Goal: Download file/media

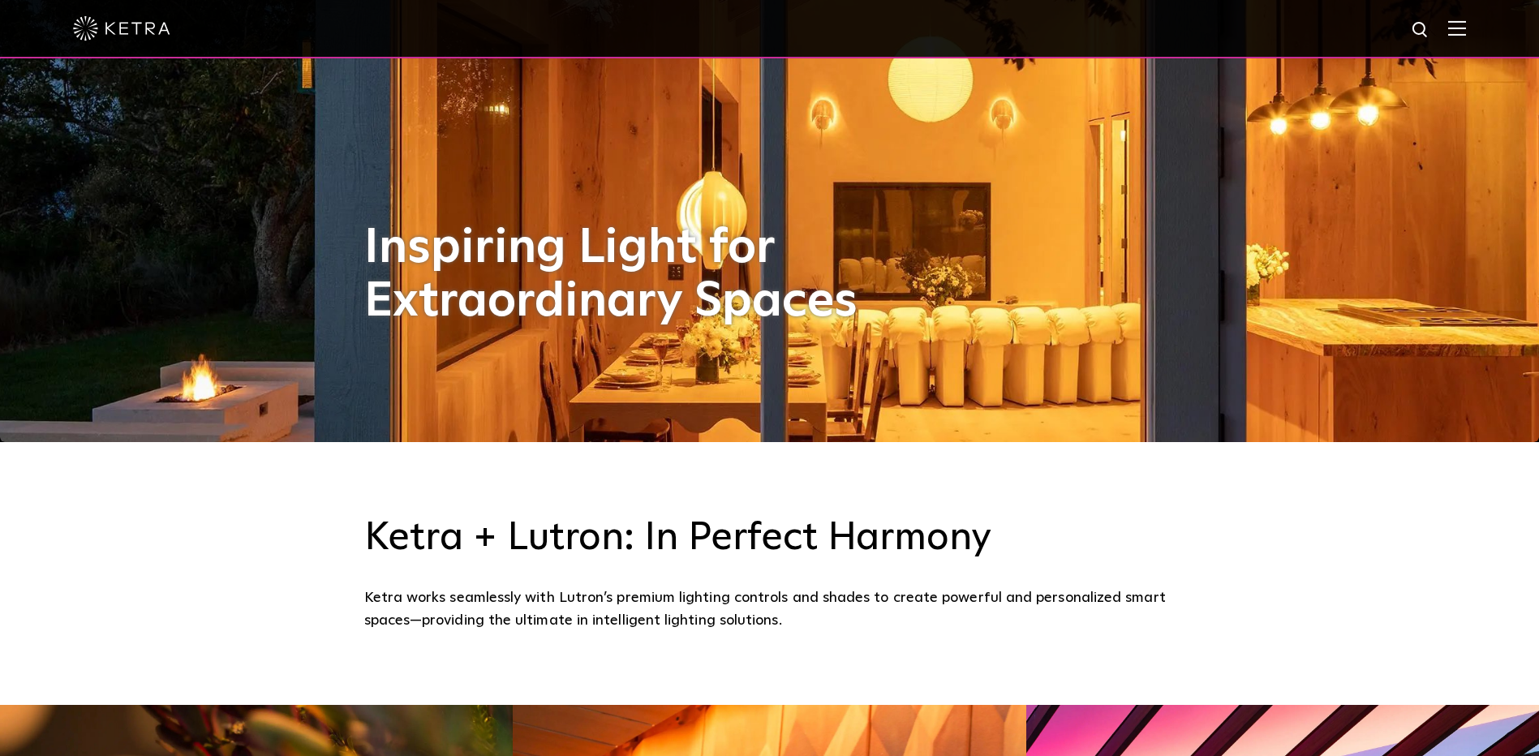
scroll to position [86, 0]
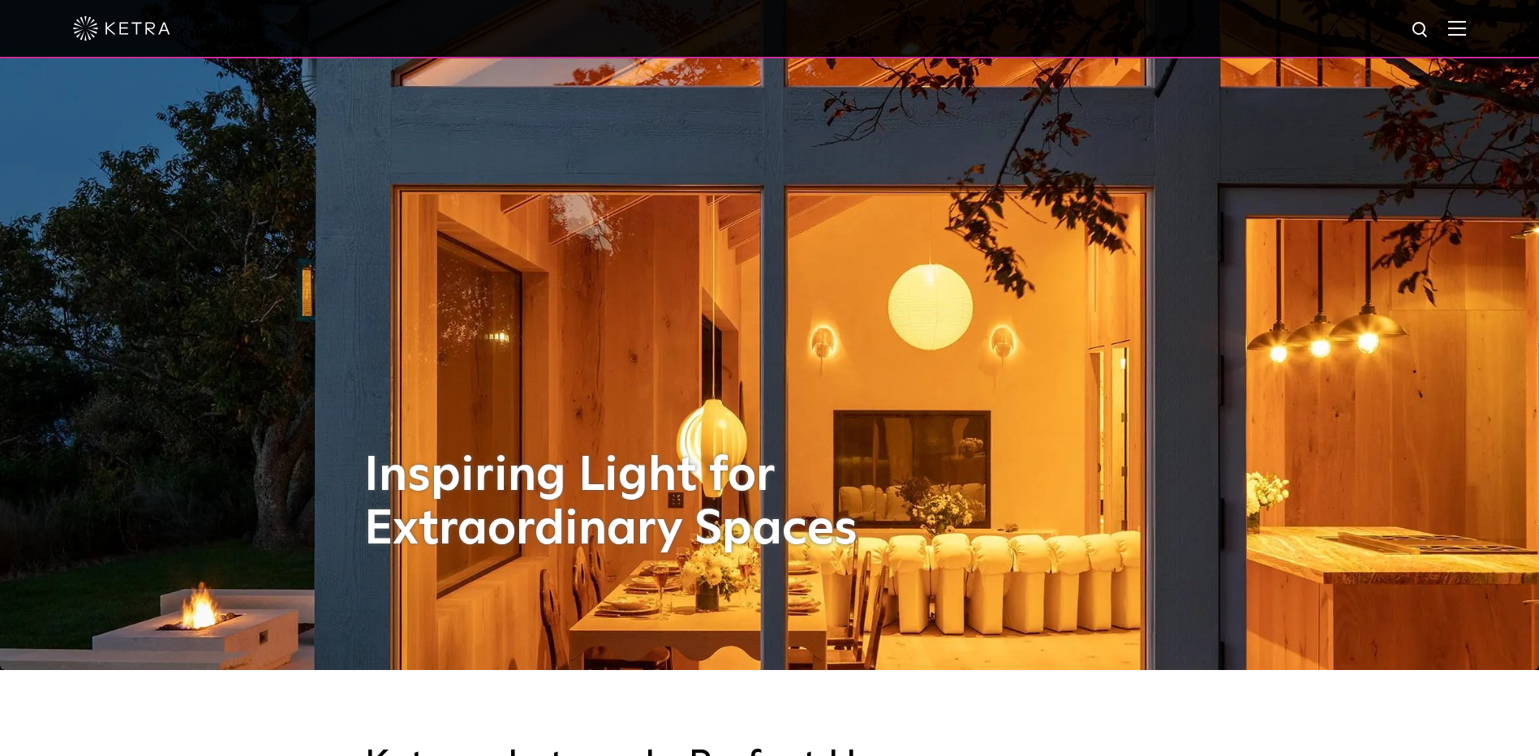
click at [1462, 27] on img at bounding box center [1458, 27] width 18 height 15
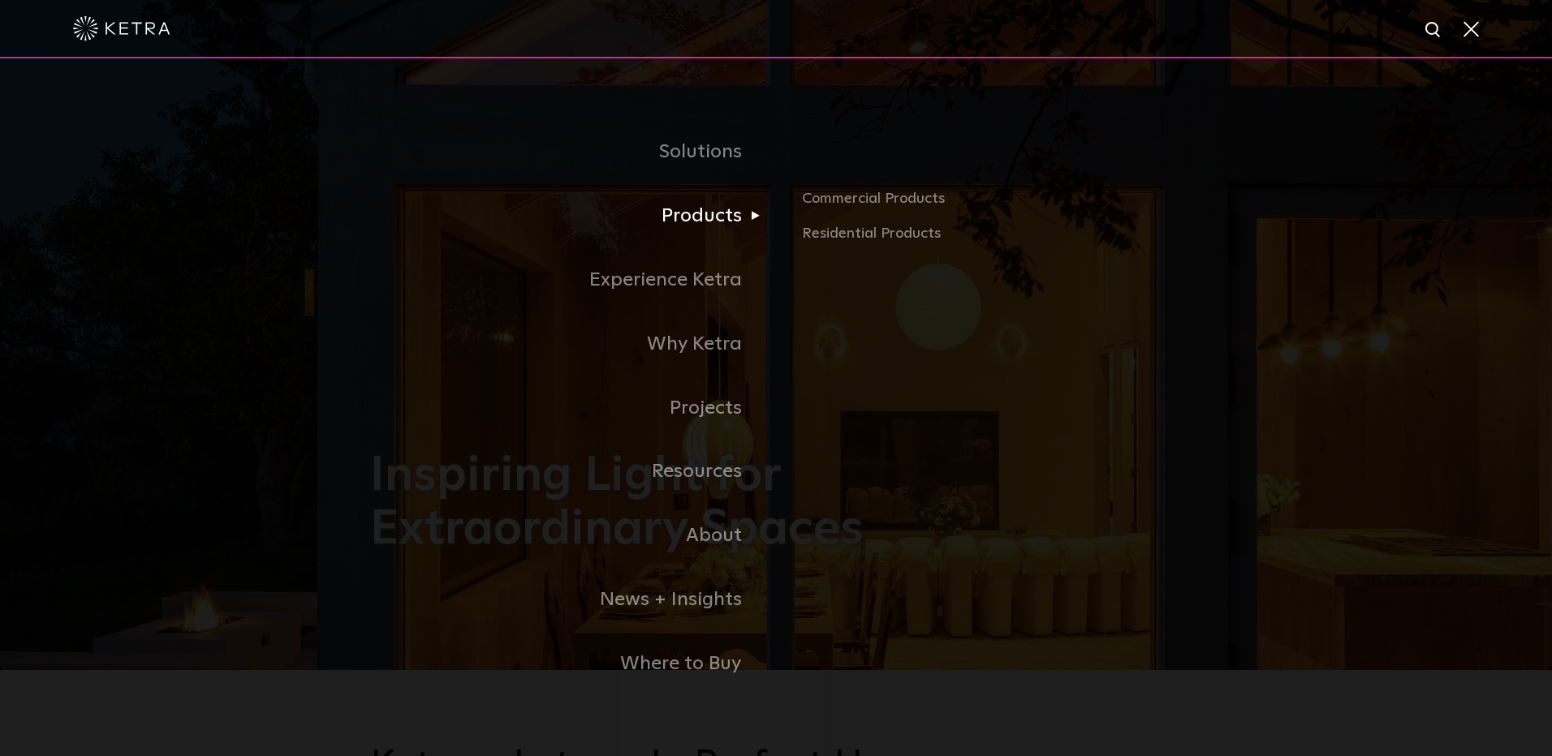
click at [721, 217] on link "Products" at bounding box center [573, 216] width 406 height 64
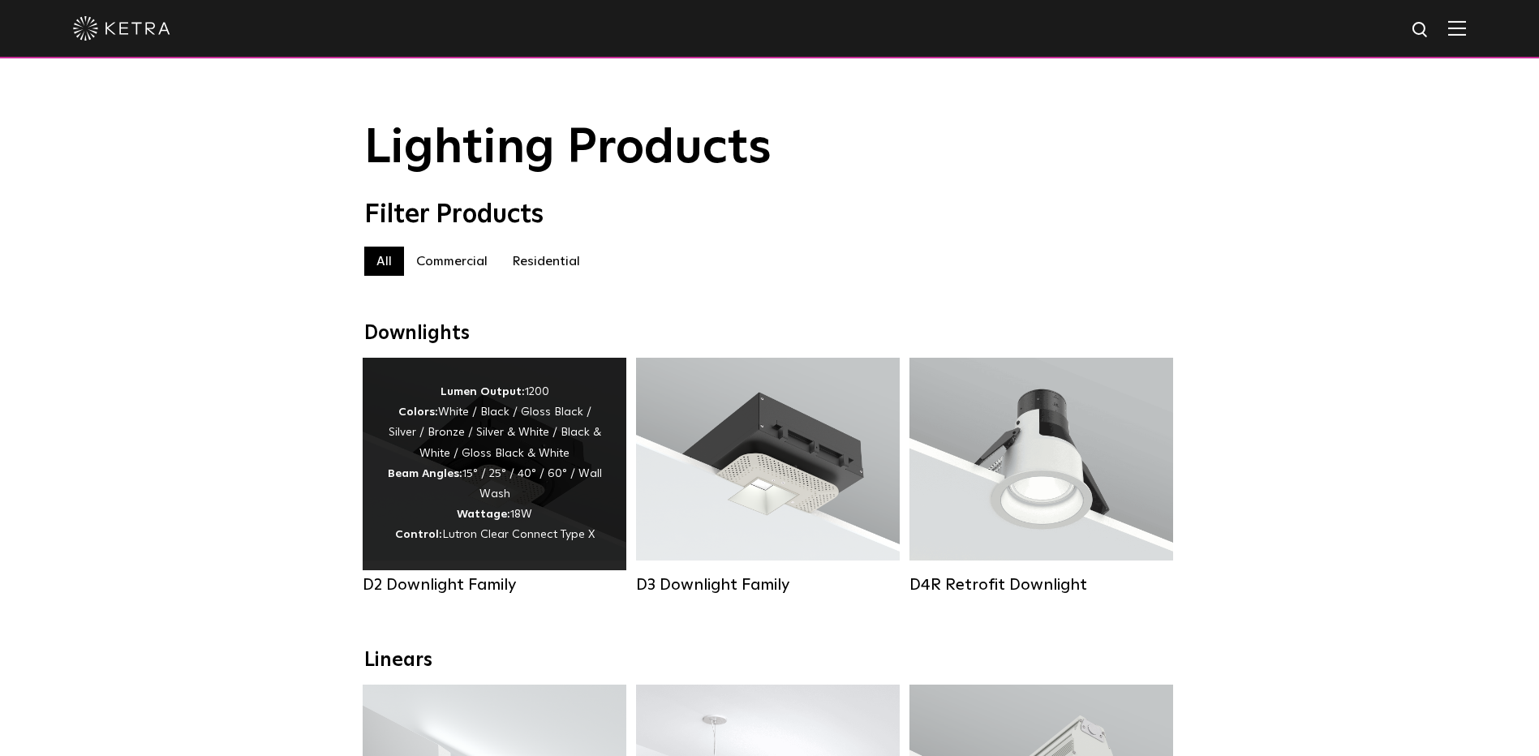
click at [515, 462] on div "Lumen Output: 1200 Colors: White / Black / Gloss Black / Silver / Bronze / Silv…" at bounding box center [494, 464] width 215 height 164
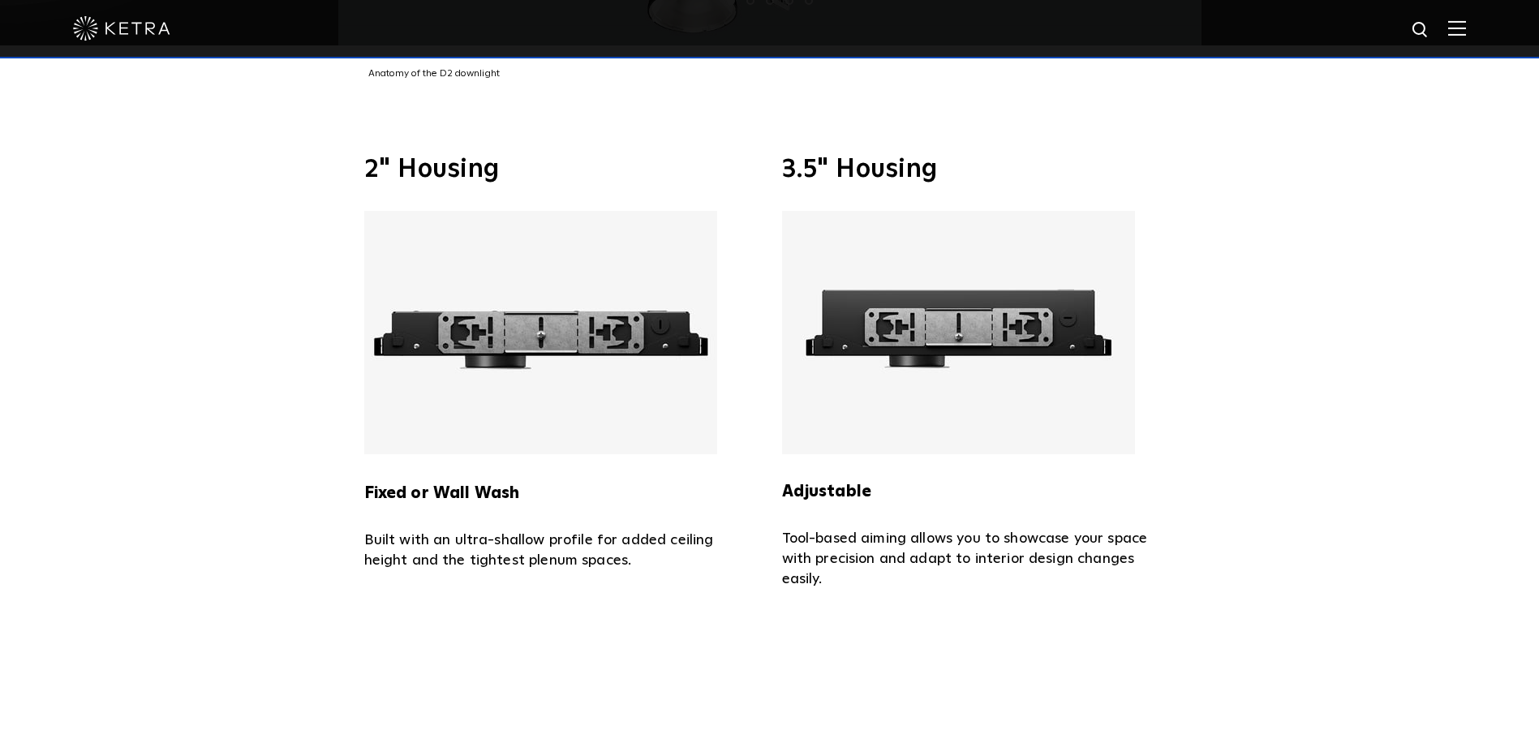
scroll to position [3652, 0]
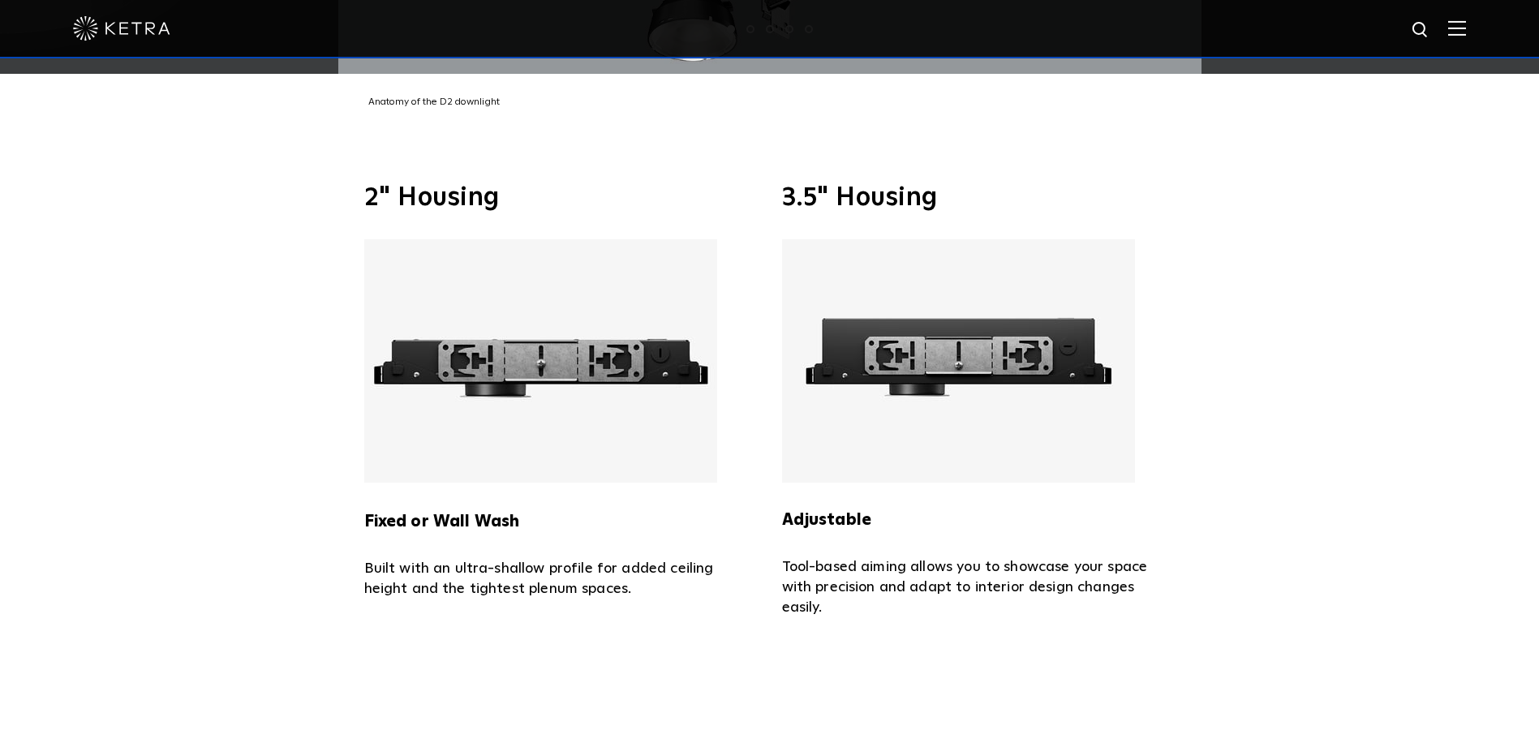
click at [634, 340] on img at bounding box center [540, 360] width 353 height 243
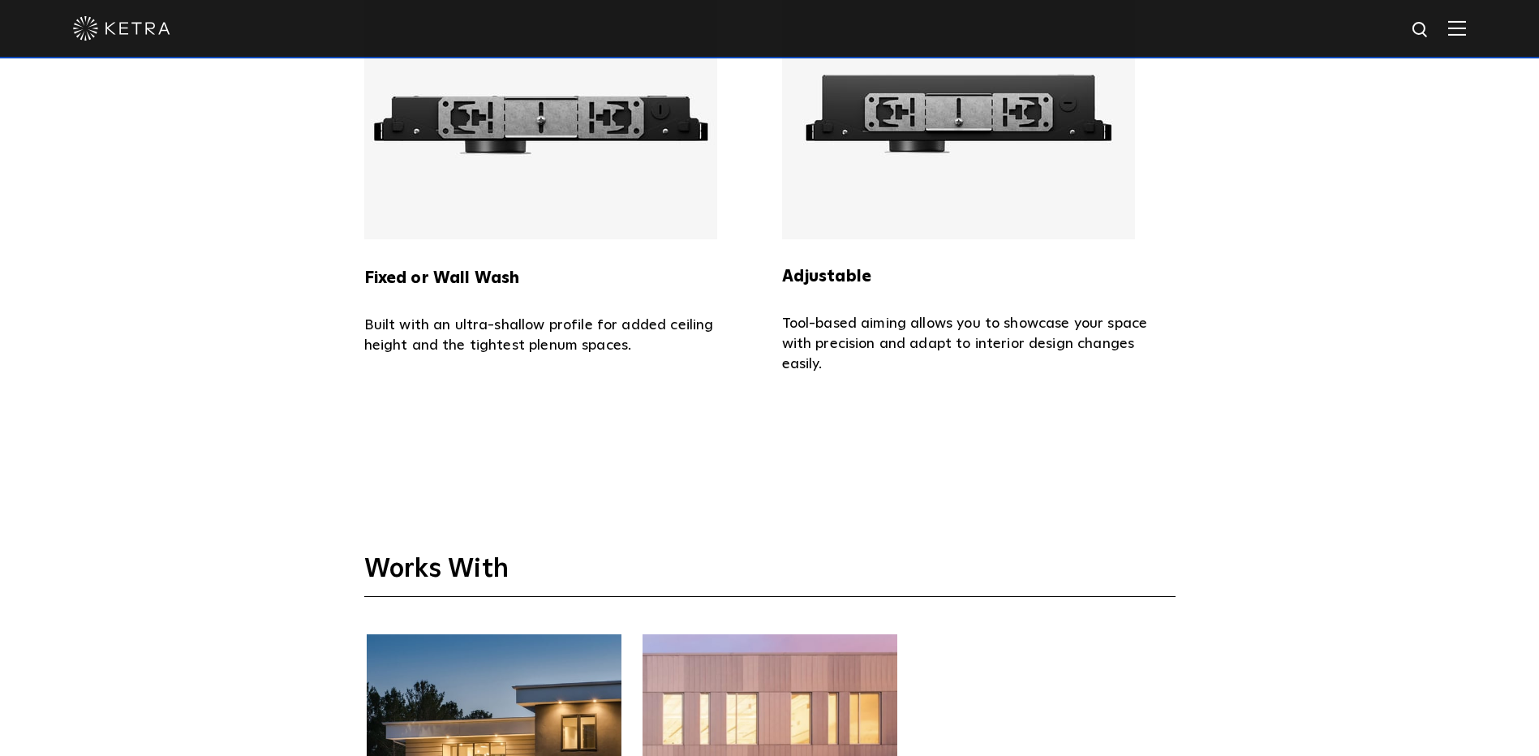
scroll to position [4382, 0]
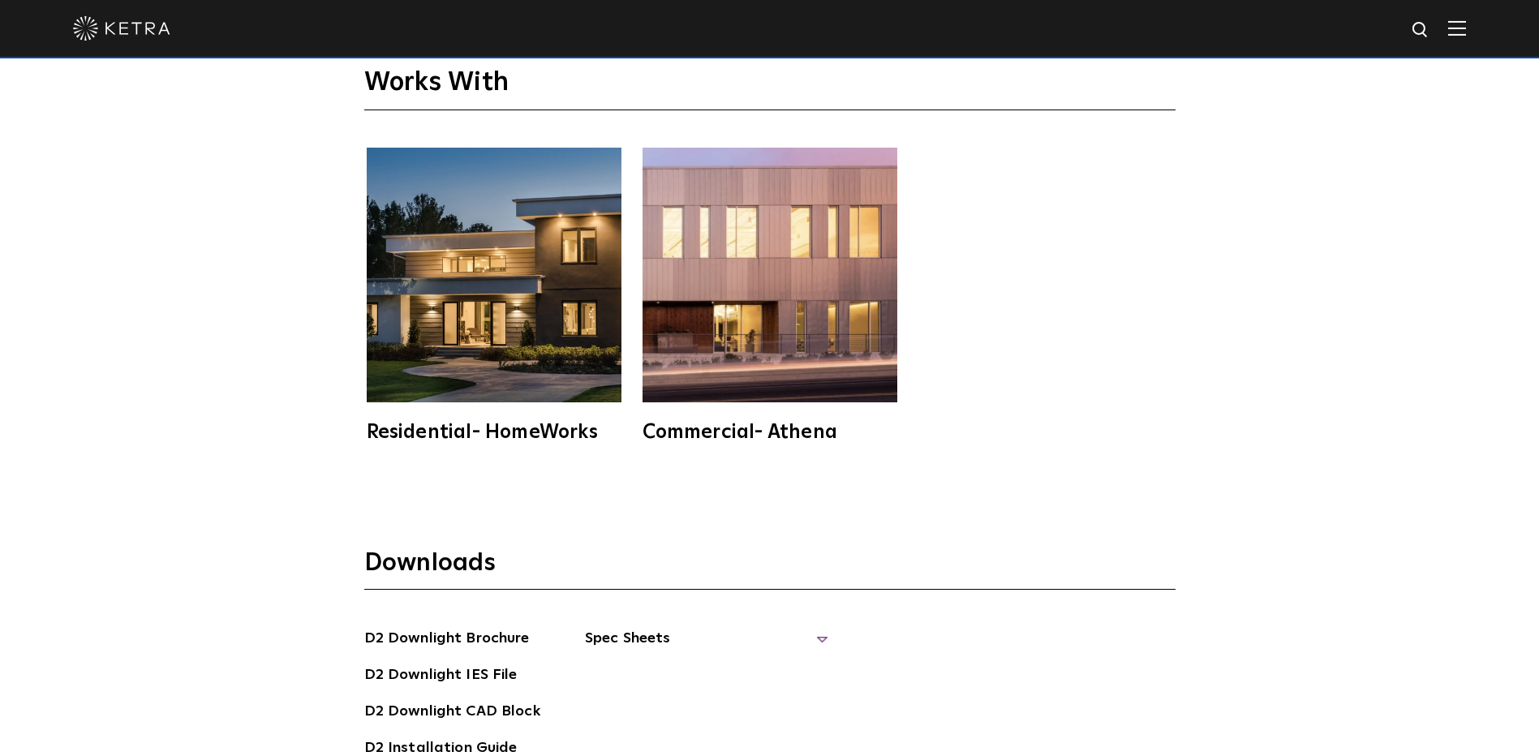
click at [613, 627] on span "Spec Sheets" at bounding box center [706, 645] width 243 height 36
click at [713, 663] on link "D2 Fixed Downlight Spec Sheet" at bounding box center [716, 676] width 222 height 26
